Goal: Task Accomplishment & Management: Use online tool/utility

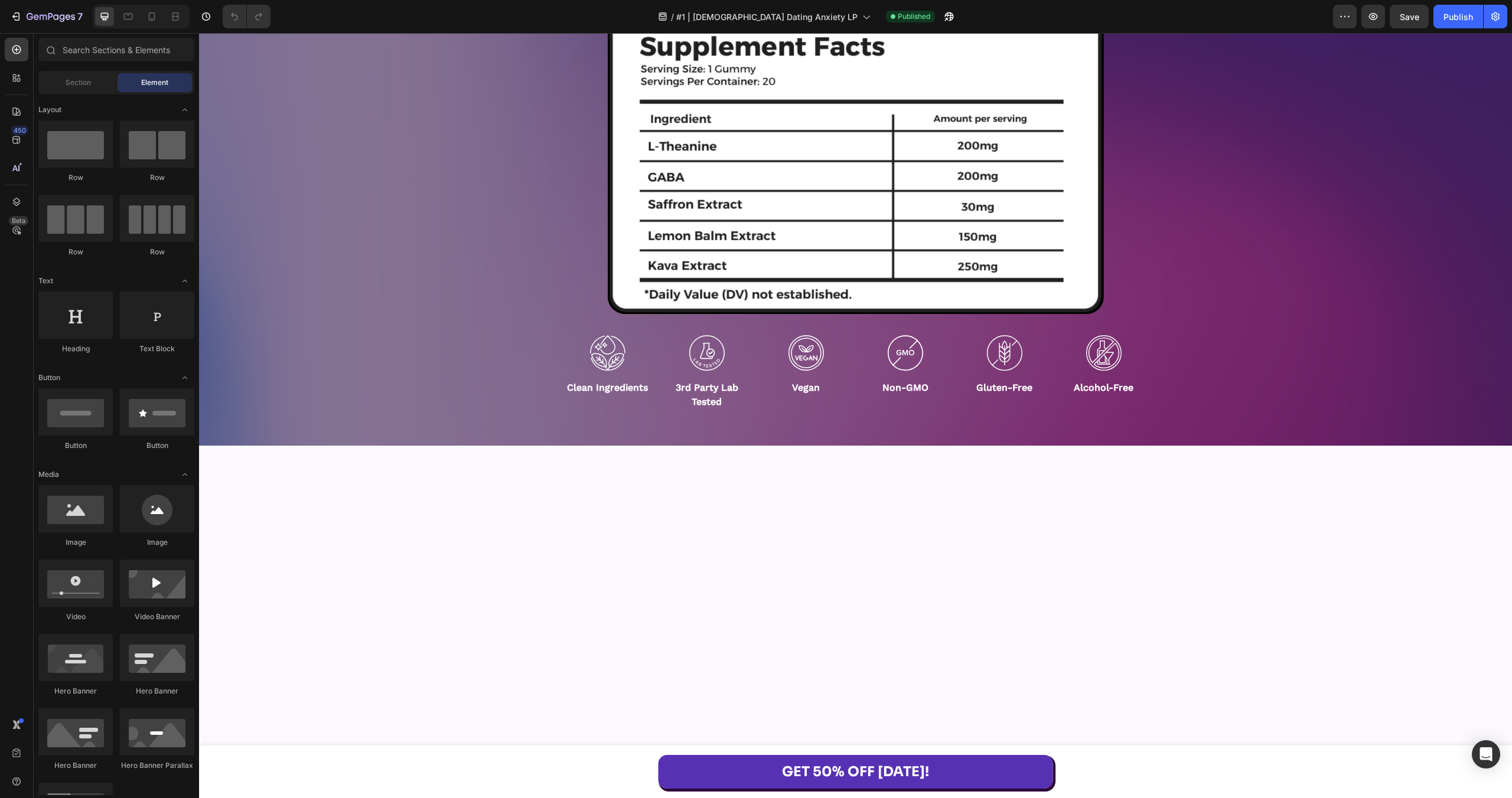
scroll to position [9289, 0]
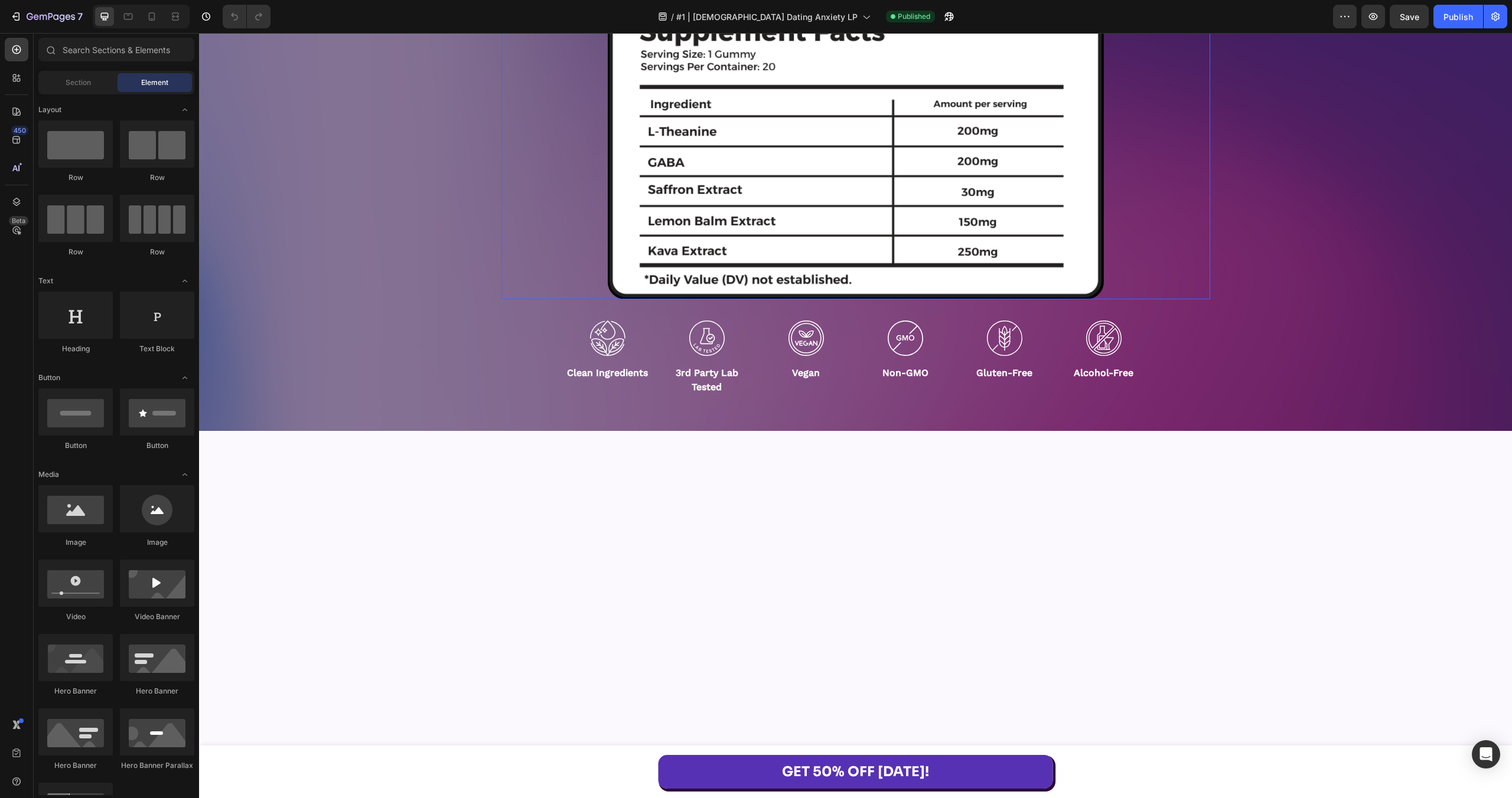
click at [898, 300] on img at bounding box center [856, 150] width 496 height 299
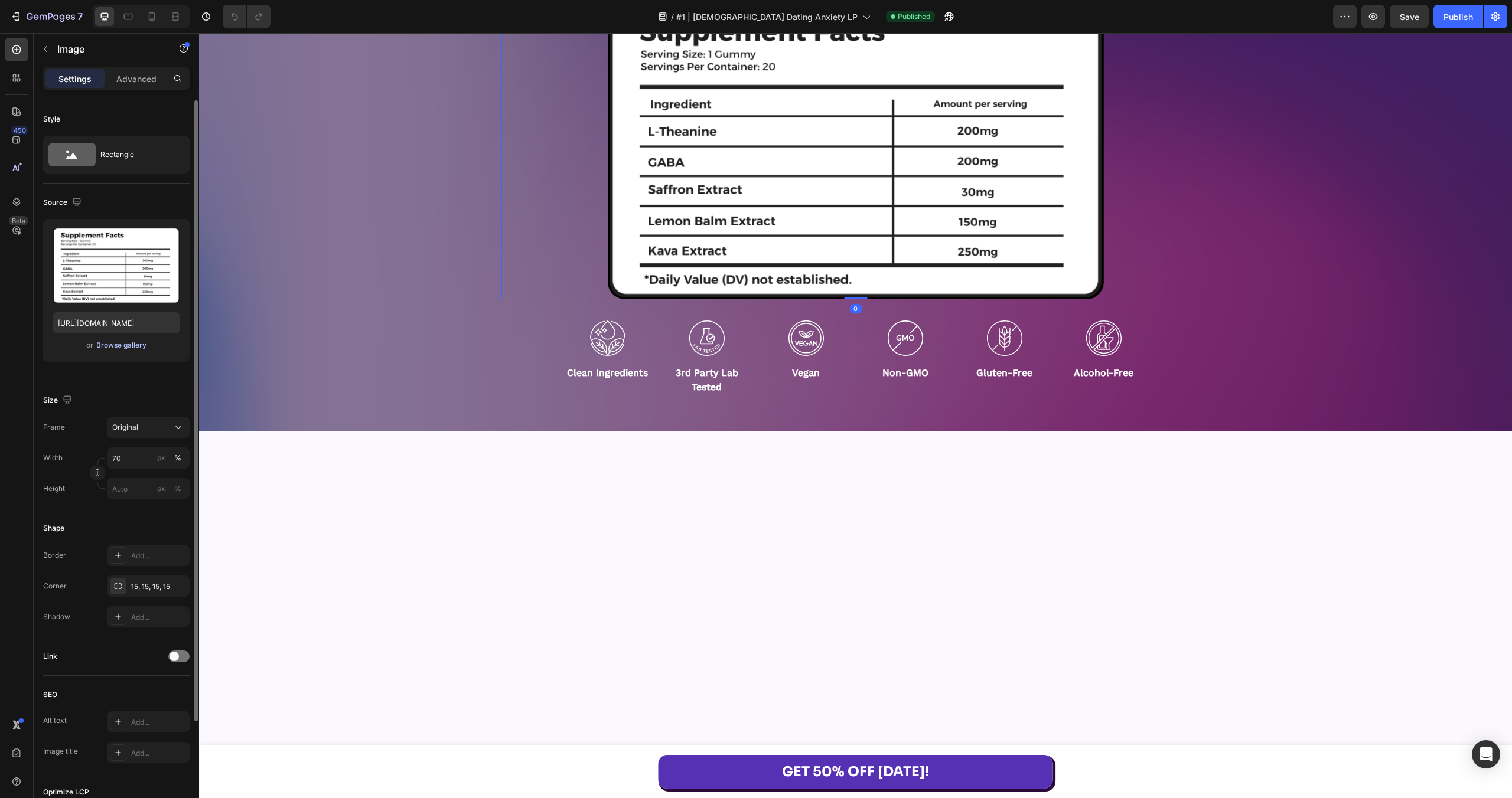
click at [133, 347] on div "Browse gallery" at bounding box center [121, 346] width 50 height 10
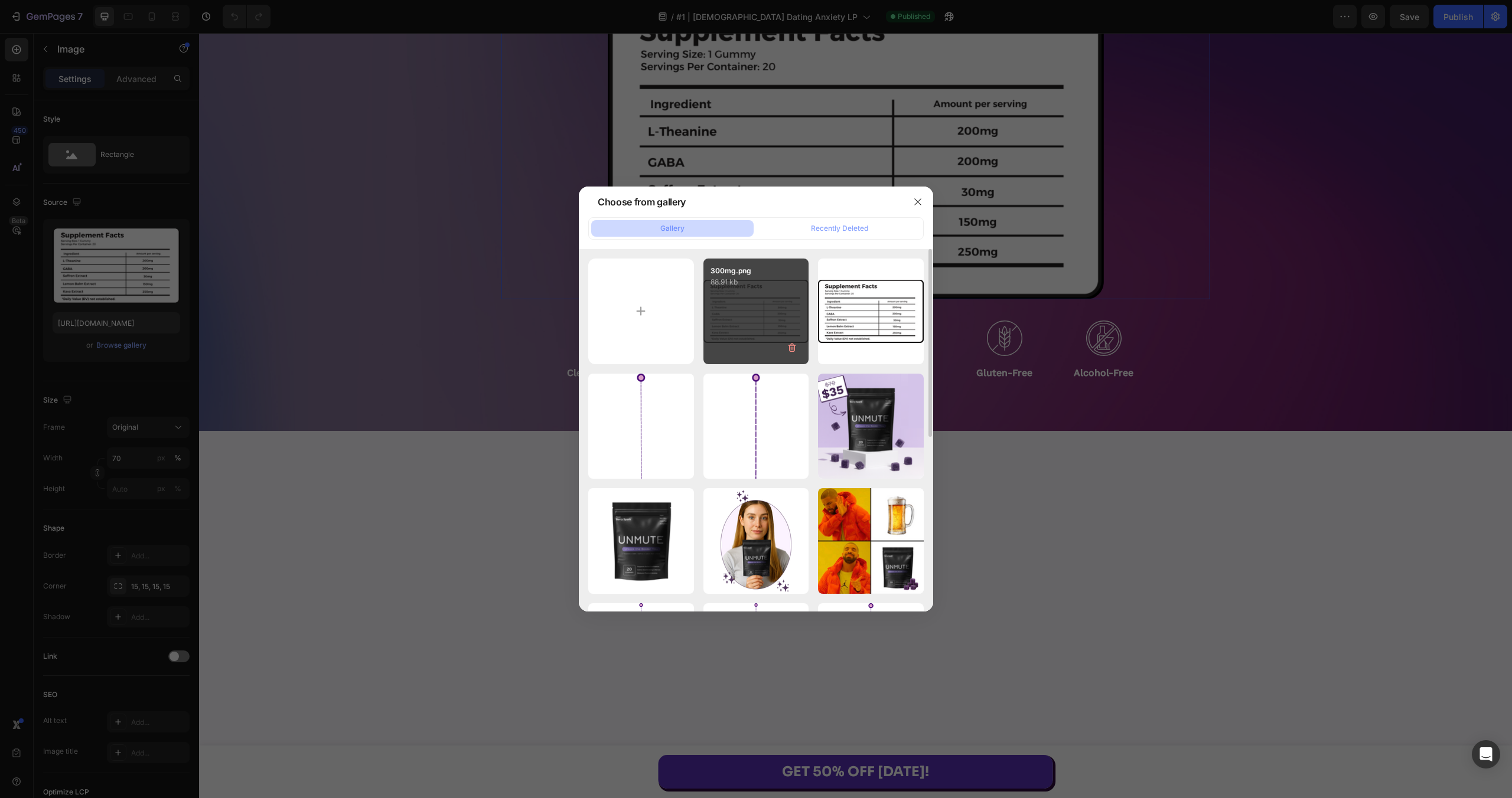
click at [729, 327] on div "300mg.png 88.91 kb" at bounding box center [756, 311] width 106 height 106
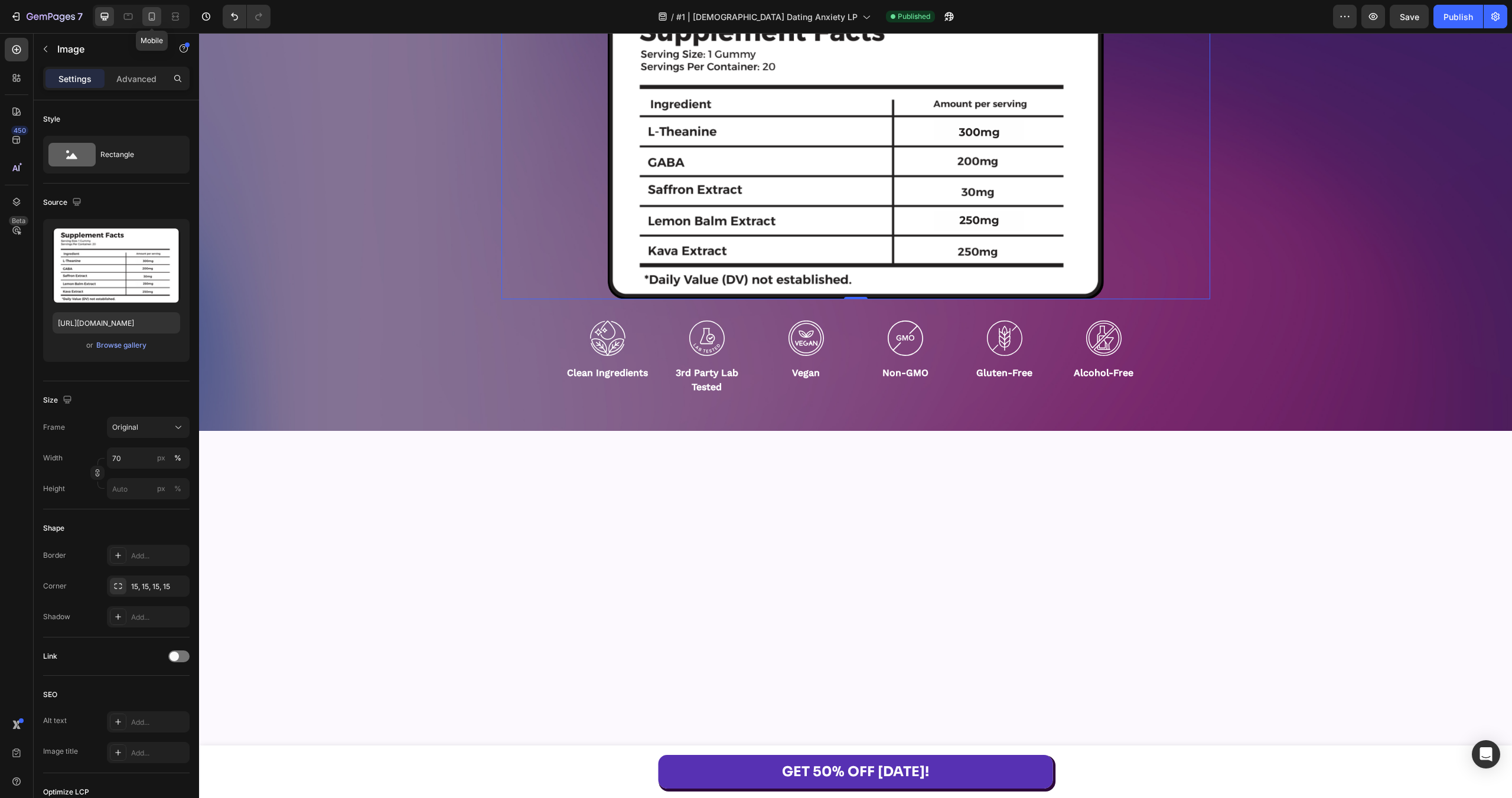
click at [156, 13] on icon at bounding box center [151, 16] width 12 height 12
type input "[URL][DOMAIN_NAME]"
type input "100"
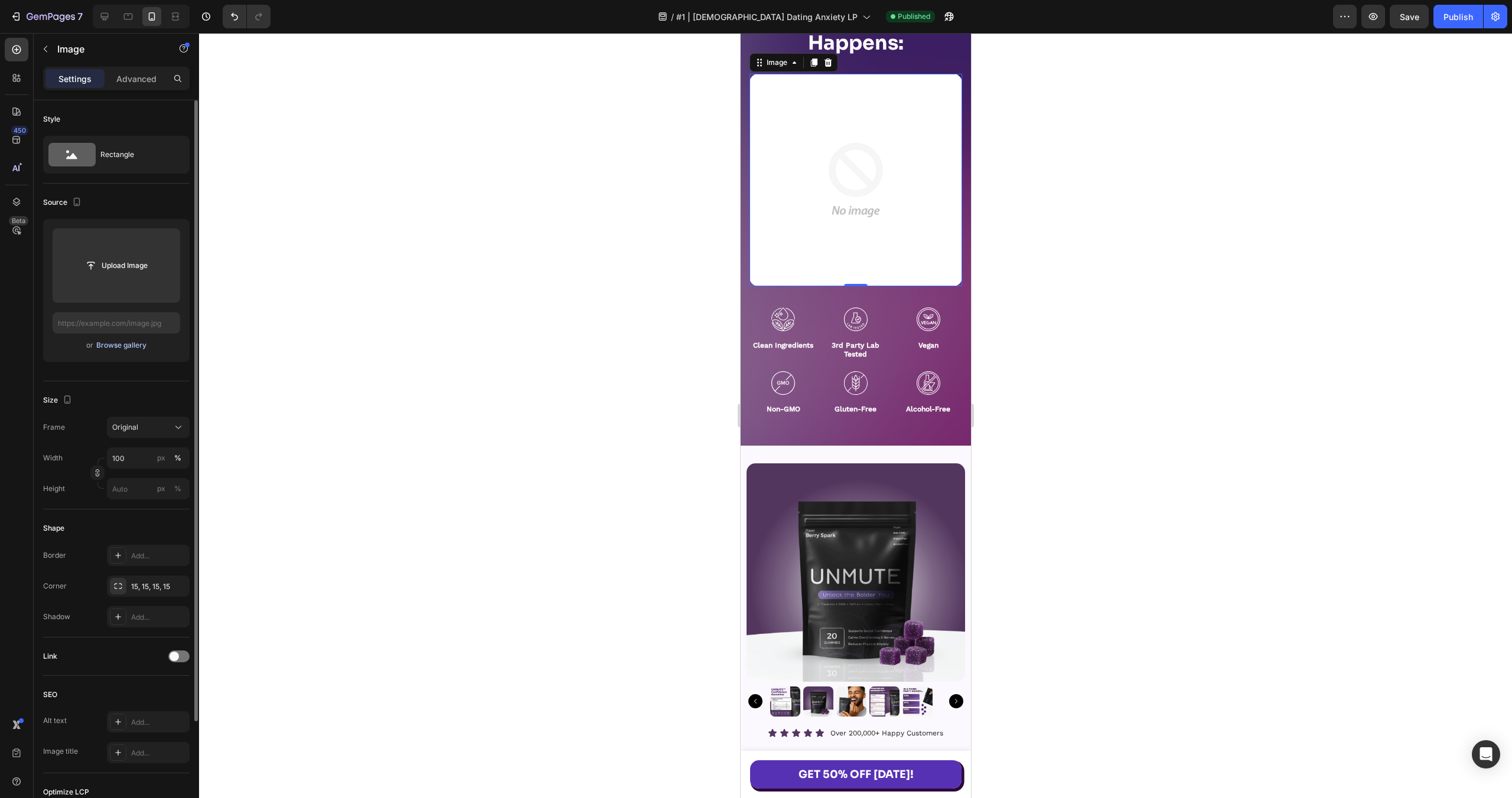
click at [117, 346] on div "Browse gallery" at bounding box center [121, 346] width 50 height 10
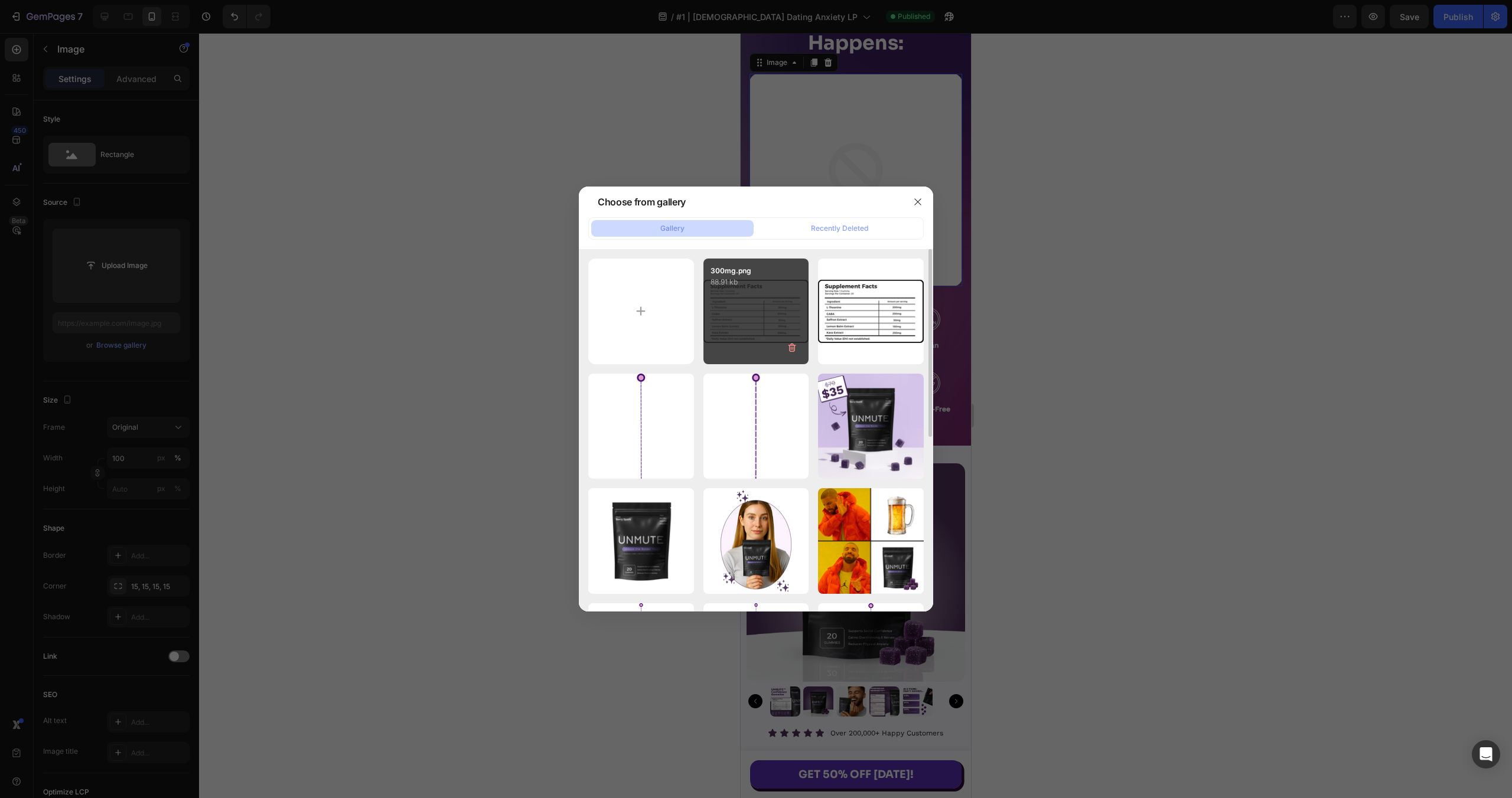
click at [732, 321] on div "300mg.png 88.91 kb" at bounding box center [756, 311] width 106 height 106
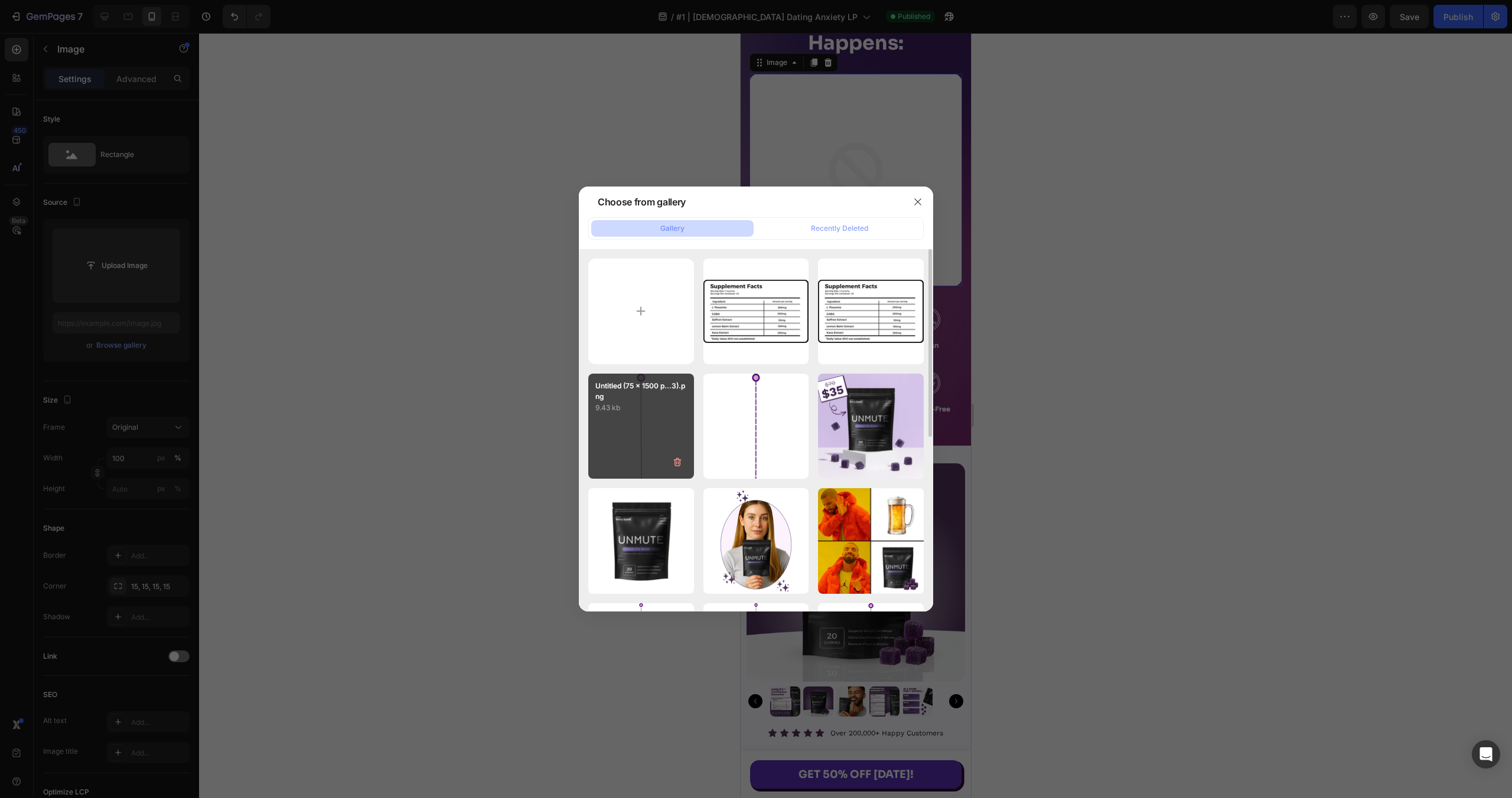
type input "[URL][DOMAIN_NAME]"
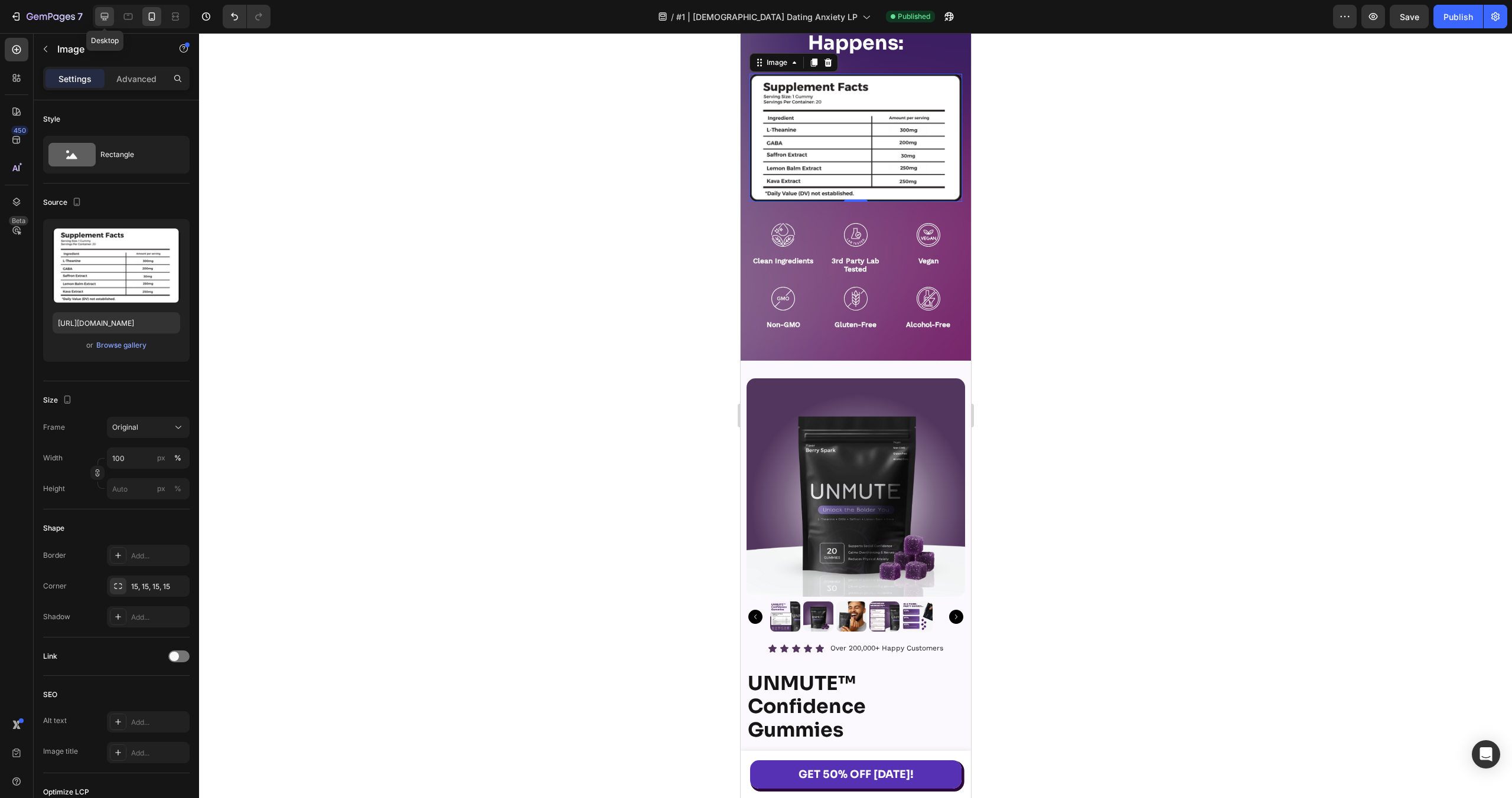
click at [102, 17] on icon at bounding box center [104, 16] width 12 height 12
type input "70"
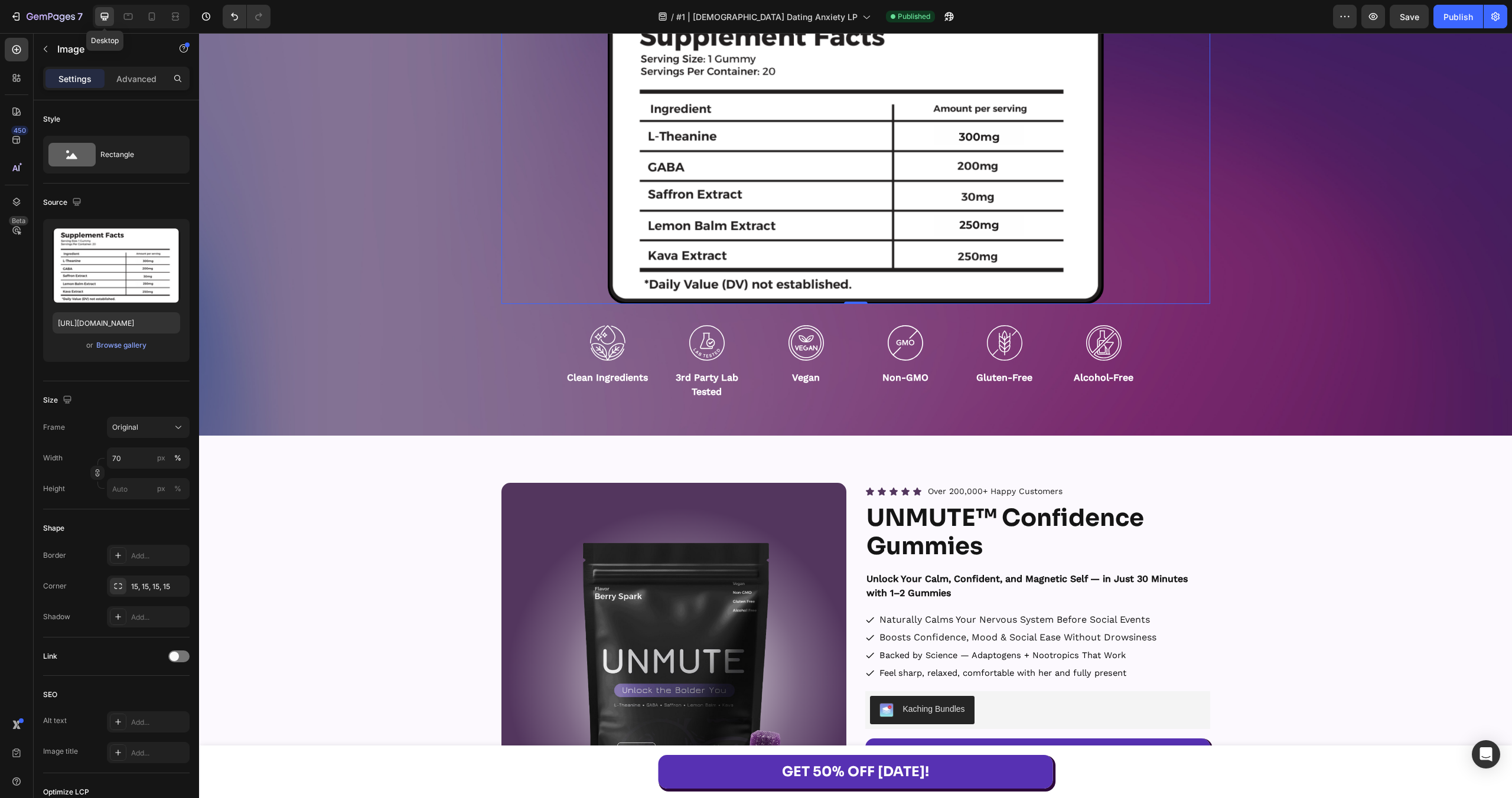
scroll to position [9215, 0]
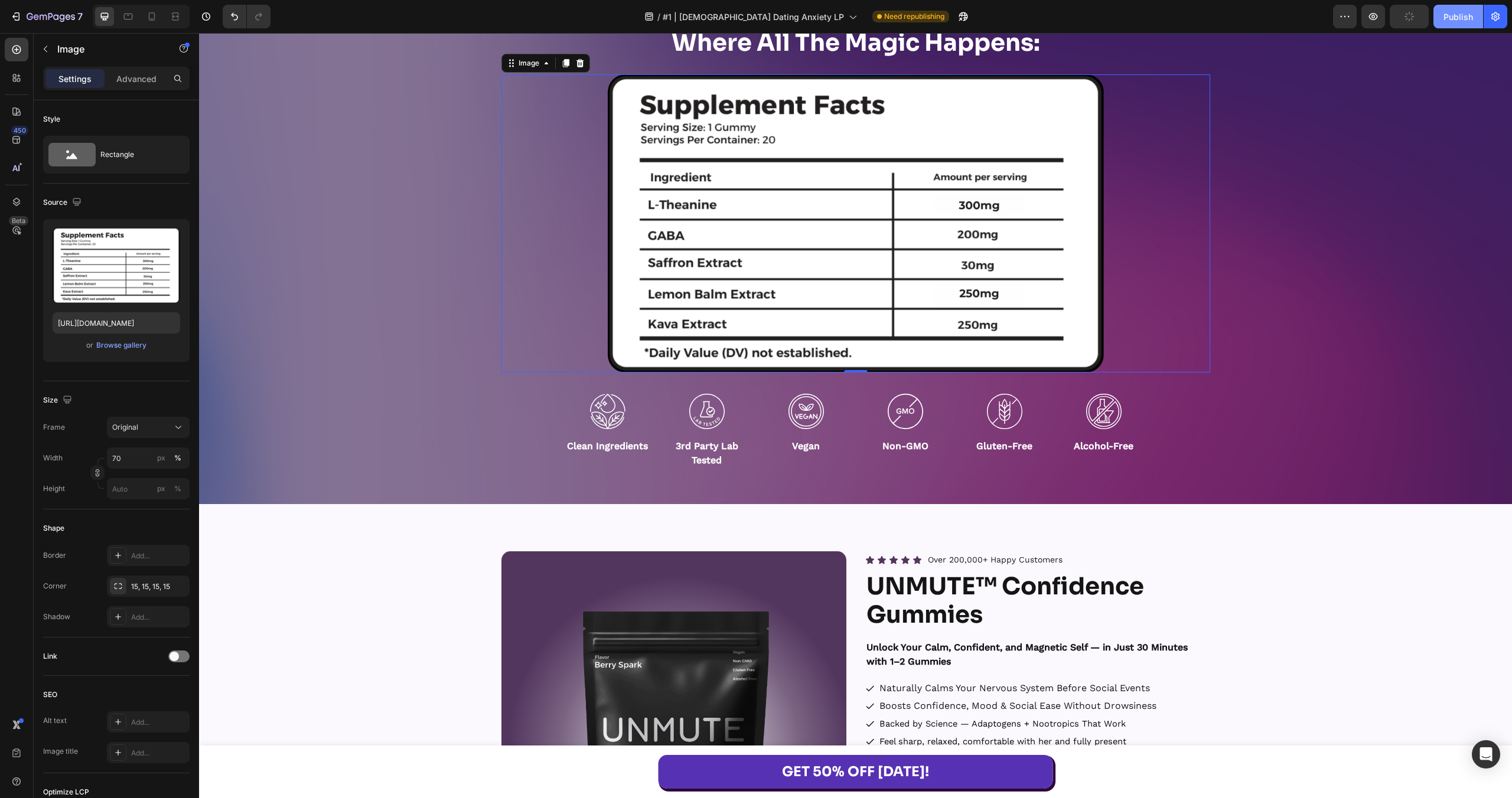
click at [1439, 19] on button "Publish" at bounding box center [1458, 17] width 50 height 24
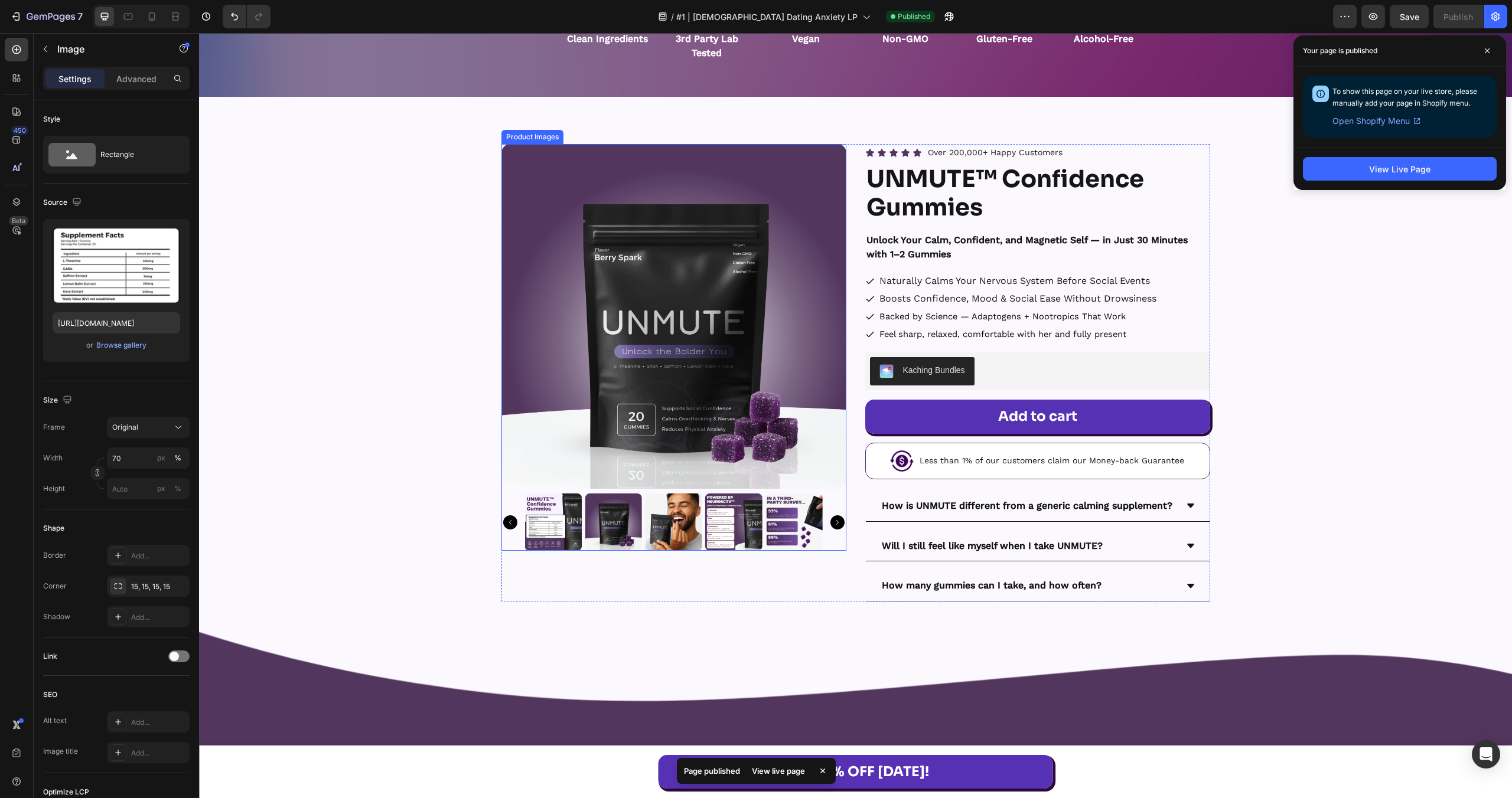
click at [739, 529] on img at bounding box center [733, 522] width 57 height 57
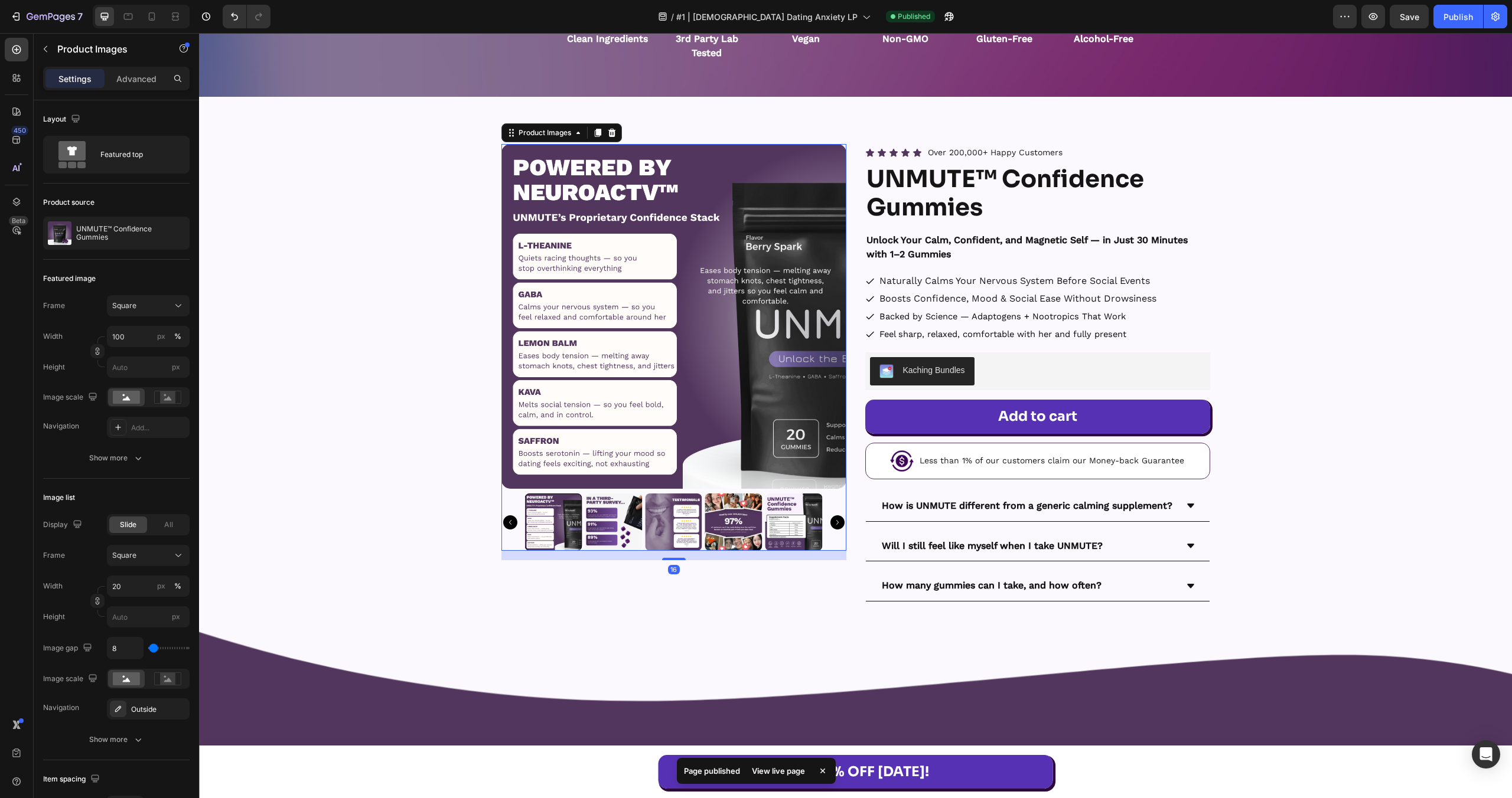
click at [768, 529] on img at bounding box center [793, 522] width 57 height 57
